Goal: Task Accomplishment & Management: Complete application form

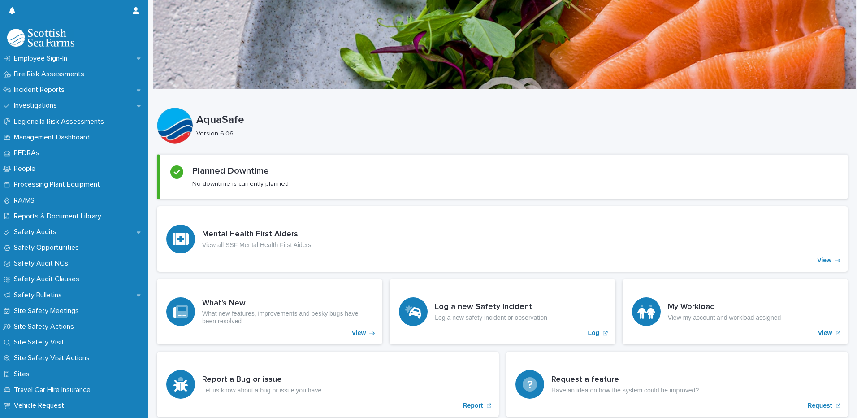
scroll to position [627, 0]
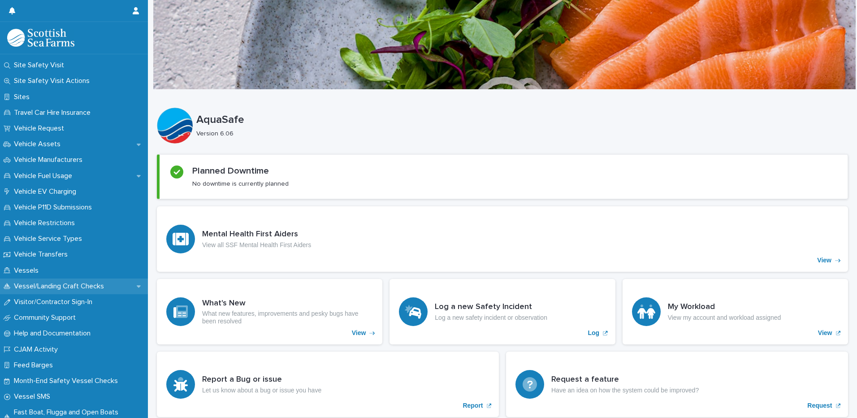
click at [58, 289] on p "Vessel/Landing Craft Checks" at bounding box center [60, 286] width 101 height 9
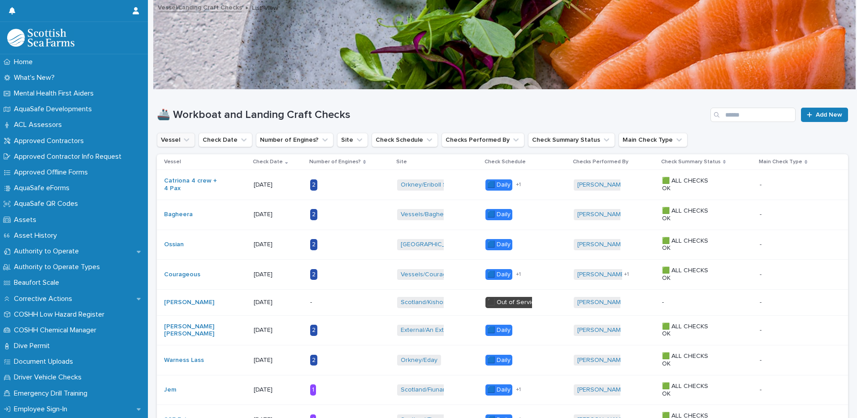
click at [191, 139] on button "Vessel" at bounding box center [176, 140] width 38 height 14
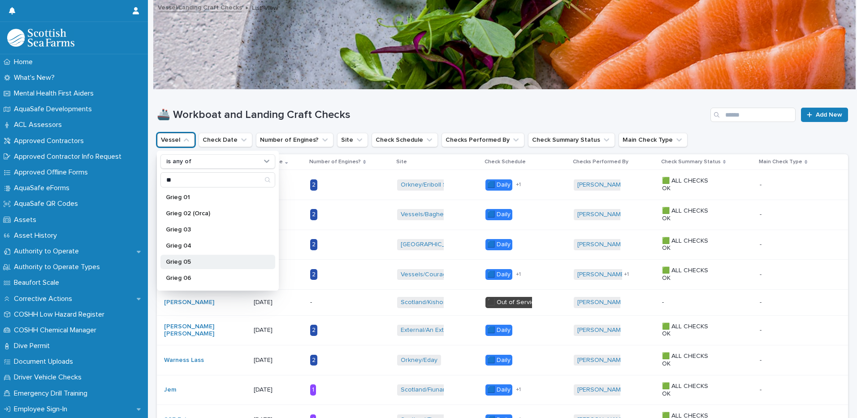
type input "**"
click at [181, 264] on p "Grieg 05" at bounding box center [213, 262] width 95 height 6
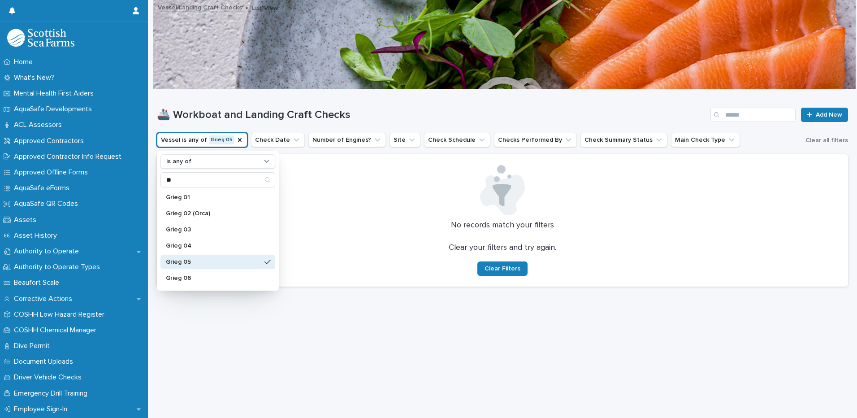
click at [427, 116] on h1 "🚢 Workboat and Landing Craft Checks" at bounding box center [432, 114] width 550 height 13
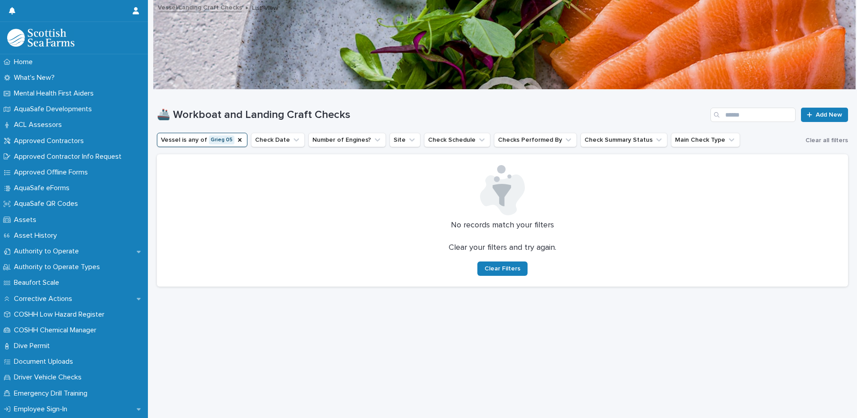
click at [419, 110] on h1 "🚢 Workboat and Landing Craft Checks" at bounding box center [432, 114] width 550 height 13
click at [236, 141] on icon "Vessel" at bounding box center [239, 139] width 7 height 7
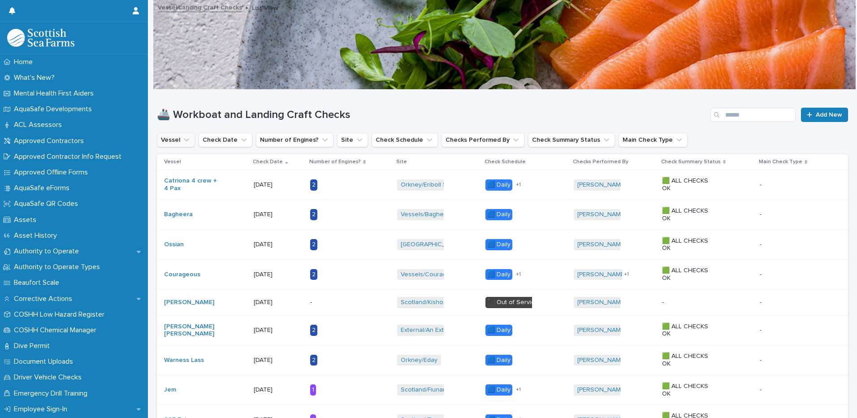
click at [185, 138] on icon "Vessel" at bounding box center [186, 139] width 9 height 9
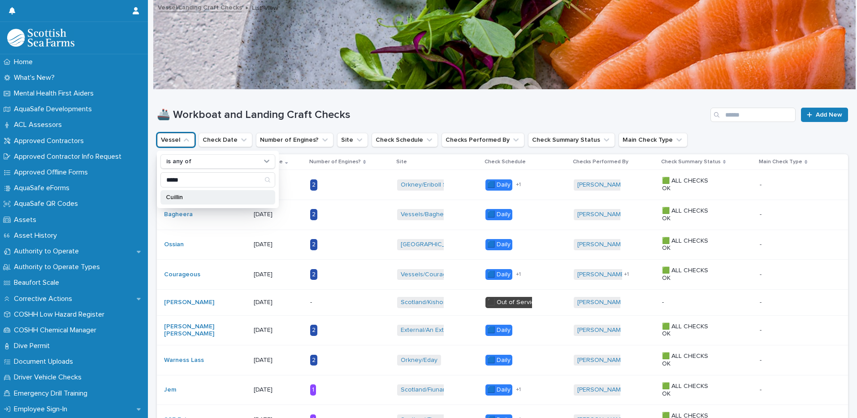
type input "*****"
click at [181, 196] on p "Cuillin" at bounding box center [213, 197] width 95 height 6
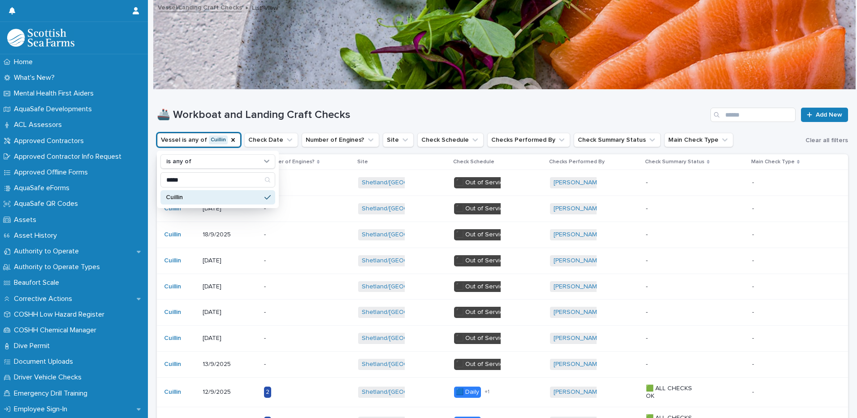
click at [180, 195] on p "Cuillin" at bounding box center [213, 197] width 95 height 6
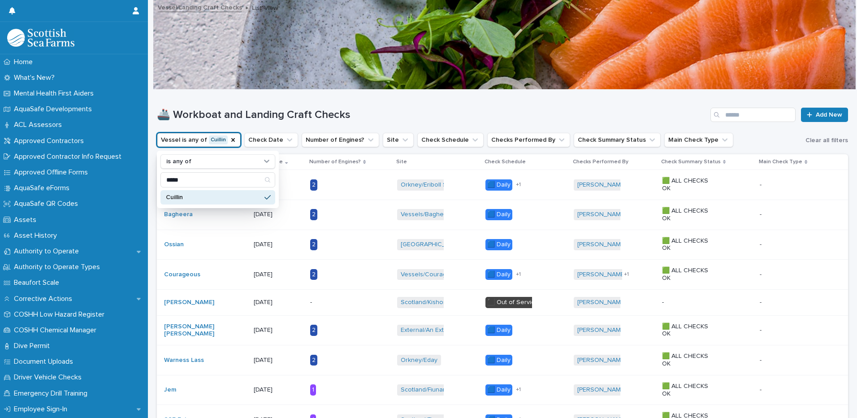
click at [384, 117] on h1 "🚢 Workboat and Landing Craft Checks" at bounding box center [432, 114] width 550 height 13
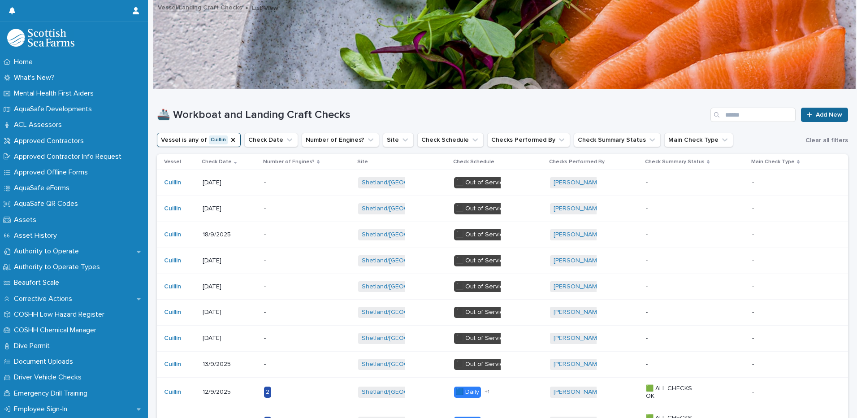
click at [815, 116] on span "Add New" at bounding box center [828, 115] width 26 height 6
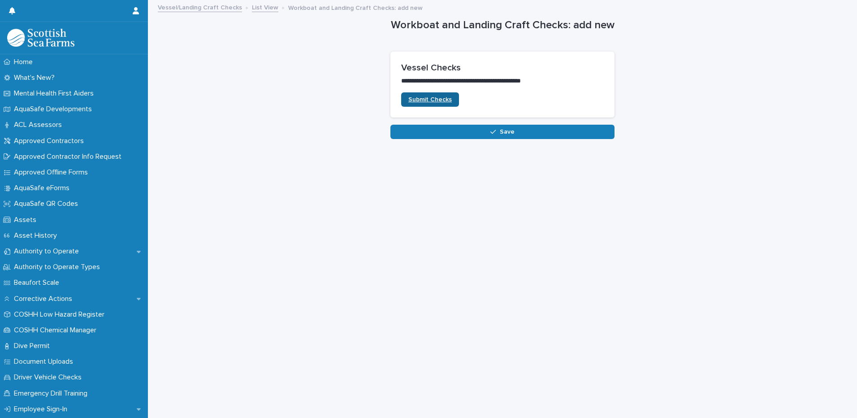
click at [431, 99] on span "Submit Checks" at bounding box center [429, 99] width 43 height 6
